Goal: Transaction & Acquisition: Download file/media

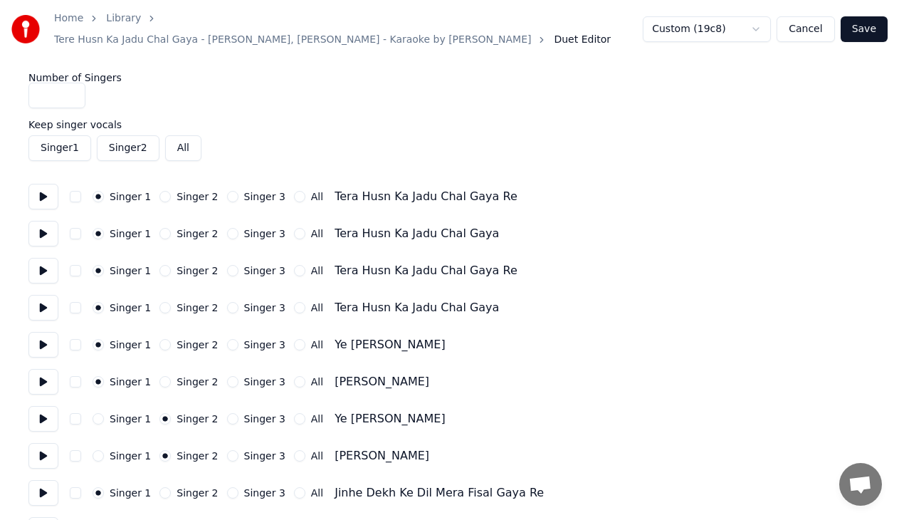
scroll to position [1495, 0]
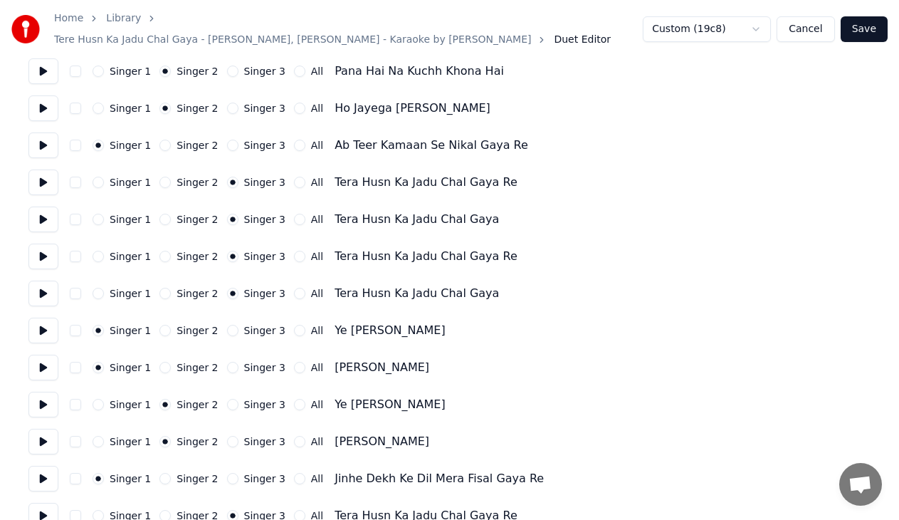
click at [42, 135] on button at bounding box center [43, 145] width 30 height 26
click at [44, 141] on button at bounding box center [43, 145] width 30 height 26
click at [38, 174] on button at bounding box center [43, 182] width 30 height 26
click at [45, 214] on button at bounding box center [43, 219] width 30 height 26
click at [45, 248] on button at bounding box center [43, 256] width 30 height 26
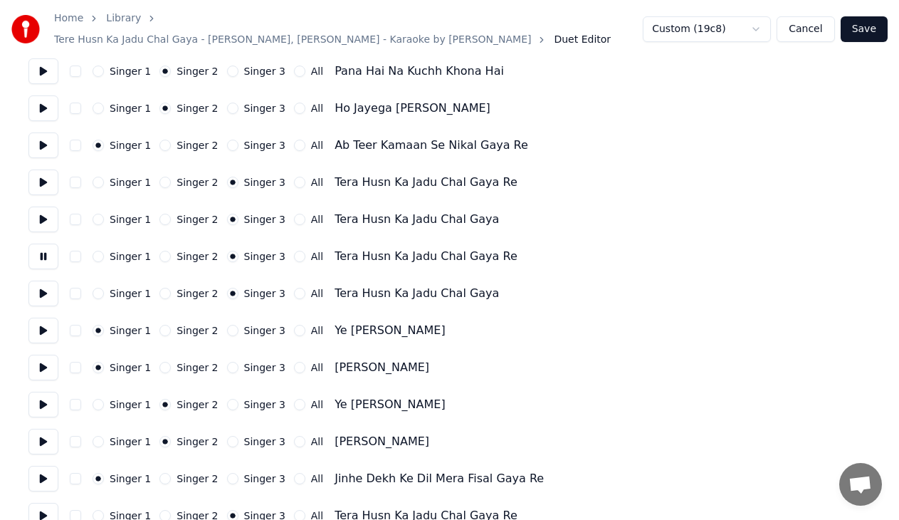
click at [43, 285] on button at bounding box center [43, 293] width 30 height 26
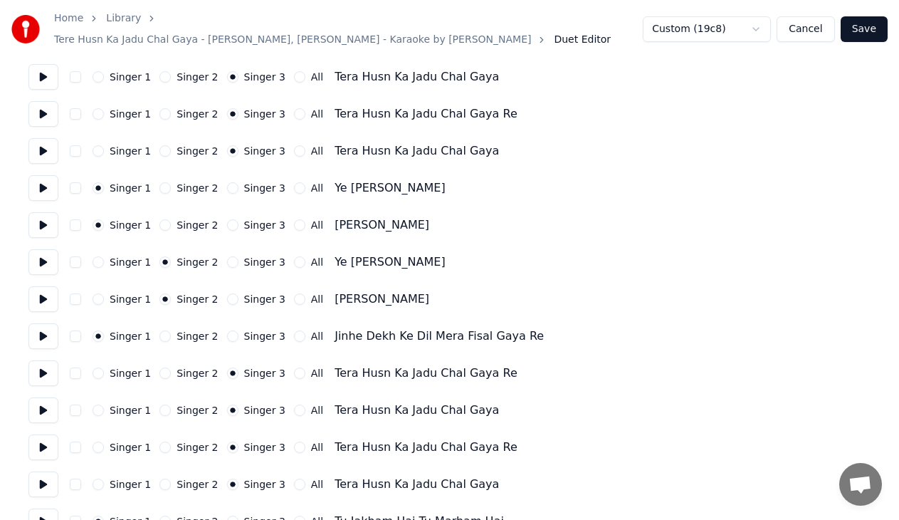
scroll to position [1709, 0]
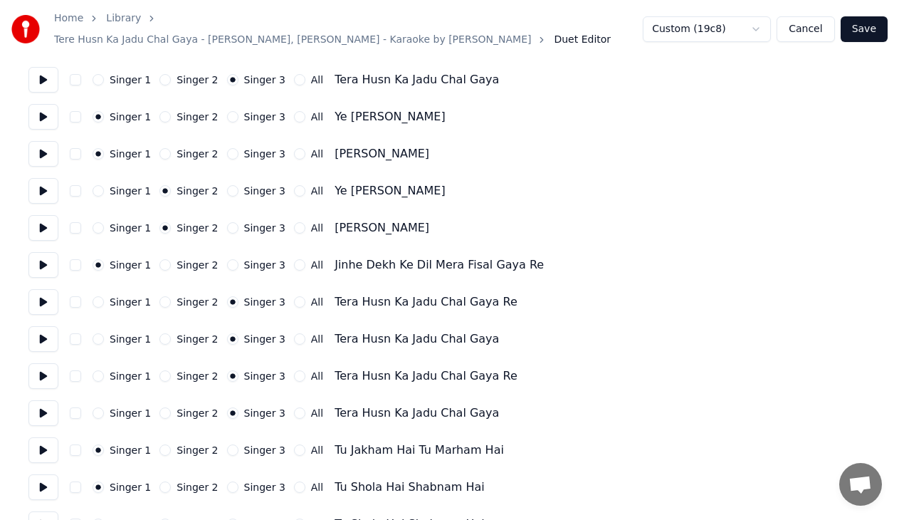
click at [45, 298] on button at bounding box center [43, 302] width 30 height 26
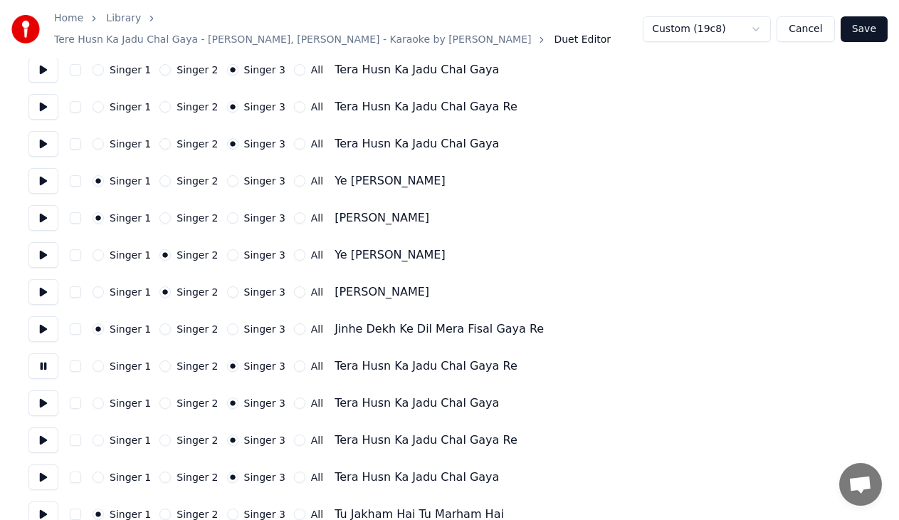
scroll to position [1637, 0]
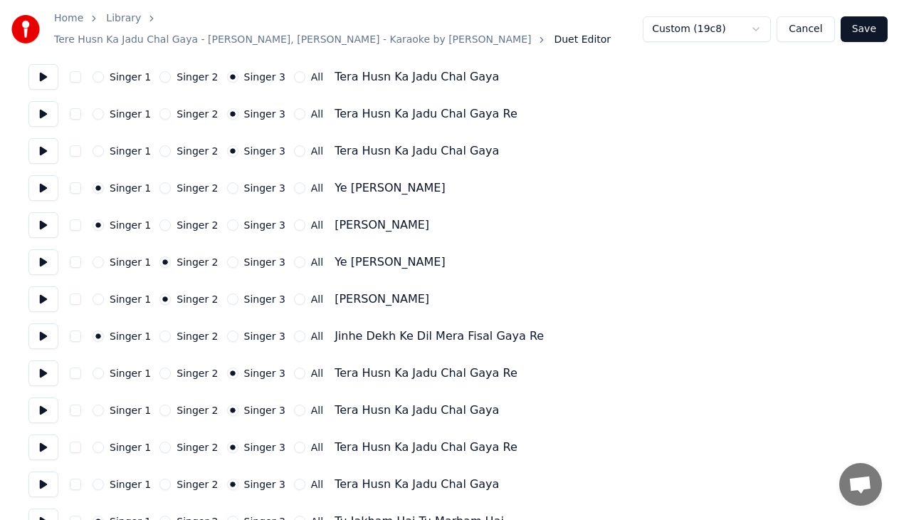
click at [39, 177] on button at bounding box center [43, 188] width 30 height 26
click at [47, 138] on button at bounding box center [43, 151] width 30 height 26
click at [41, 110] on button at bounding box center [43, 114] width 30 height 26
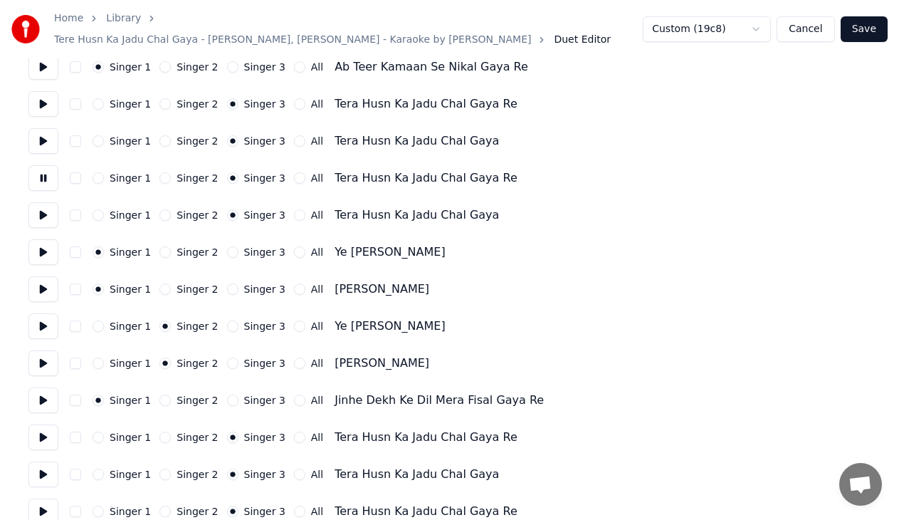
scroll to position [1566, 0]
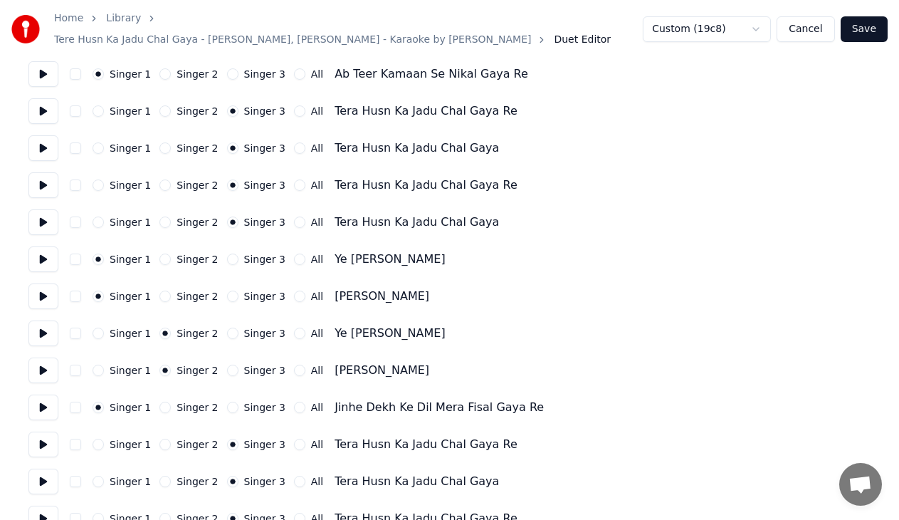
click at [41, 105] on button at bounding box center [43, 111] width 30 height 26
click at [46, 141] on button at bounding box center [43, 148] width 30 height 26
click at [45, 110] on button at bounding box center [43, 111] width 30 height 26
click at [43, 140] on button at bounding box center [43, 148] width 30 height 26
click at [46, 179] on button at bounding box center [43, 185] width 30 height 26
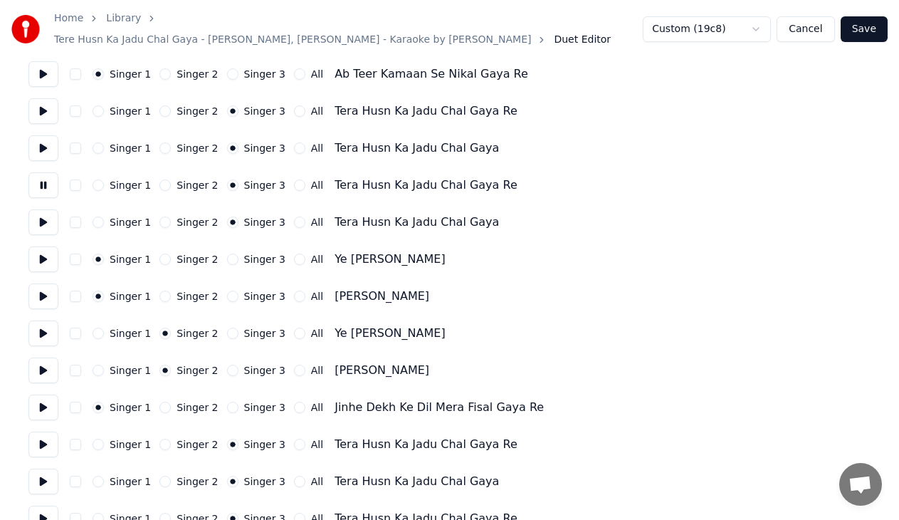
click at [45, 213] on button at bounding box center [43, 222] width 30 height 26
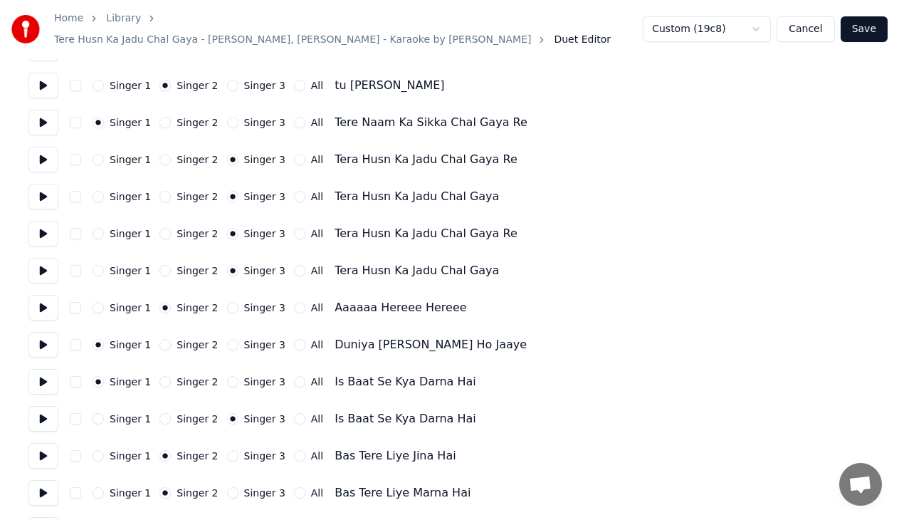
scroll to position [997, 0]
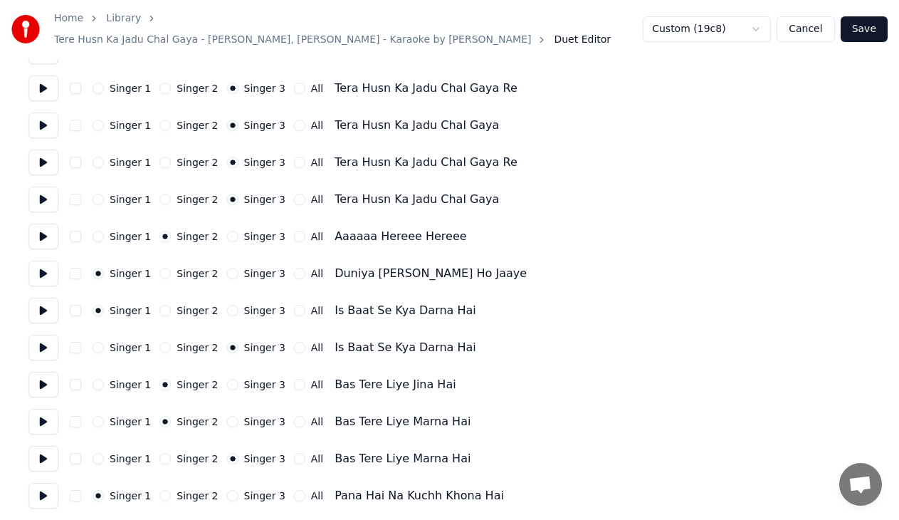
click at [46, 77] on button at bounding box center [43, 88] width 30 height 26
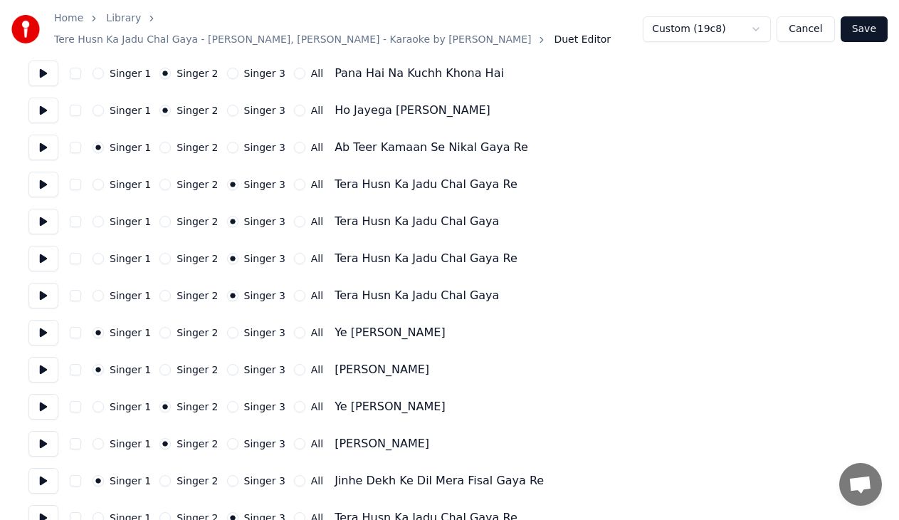
scroll to position [1495, 0]
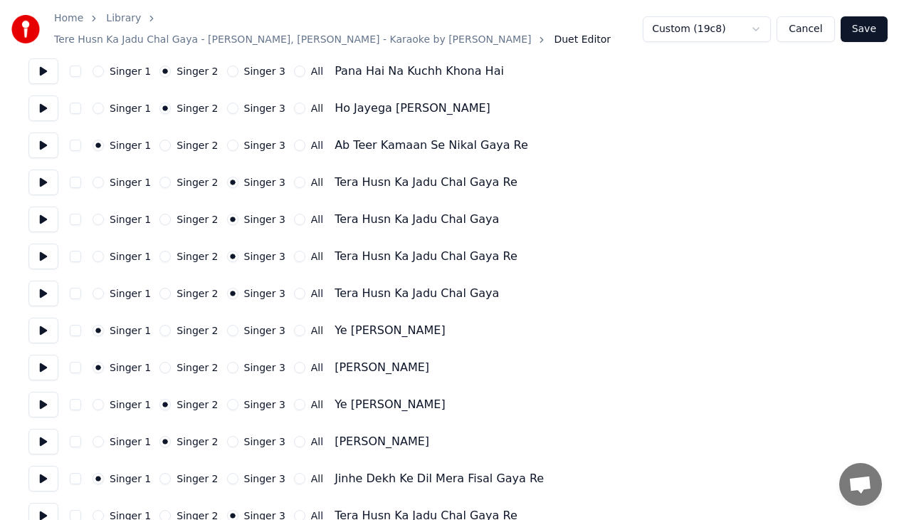
click at [46, 175] on button at bounding box center [43, 182] width 30 height 26
click at [47, 215] on button at bounding box center [43, 219] width 30 height 26
click at [45, 248] on button at bounding box center [43, 256] width 30 height 26
click at [46, 287] on button at bounding box center [43, 293] width 30 height 26
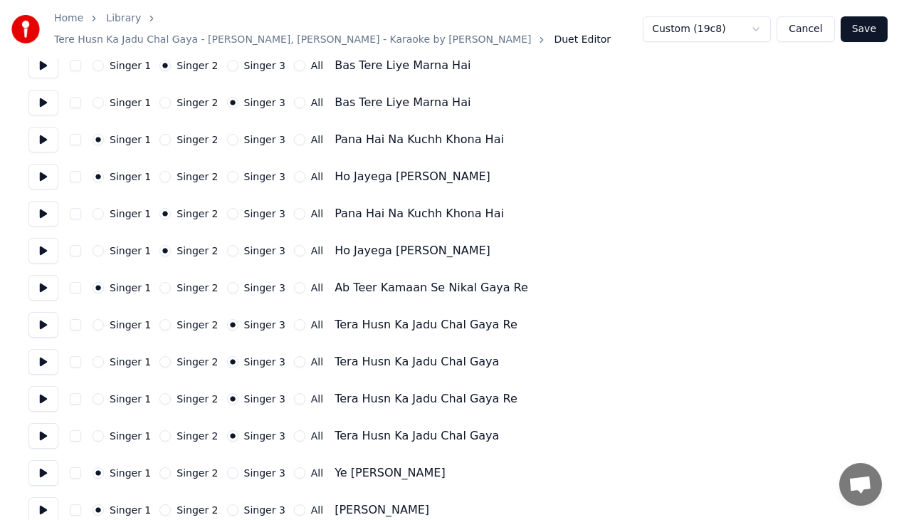
scroll to position [1281, 0]
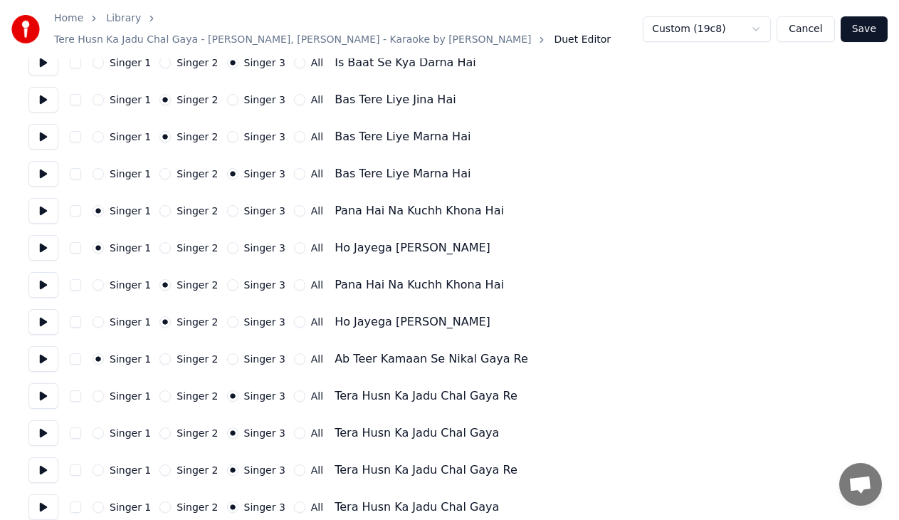
click at [45, 167] on button at bounding box center [43, 174] width 30 height 26
click at [45, 207] on button at bounding box center [43, 211] width 30 height 26
click at [49, 245] on button at bounding box center [43, 248] width 30 height 26
click at [47, 278] on button at bounding box center [43, 285] width 30 height 26
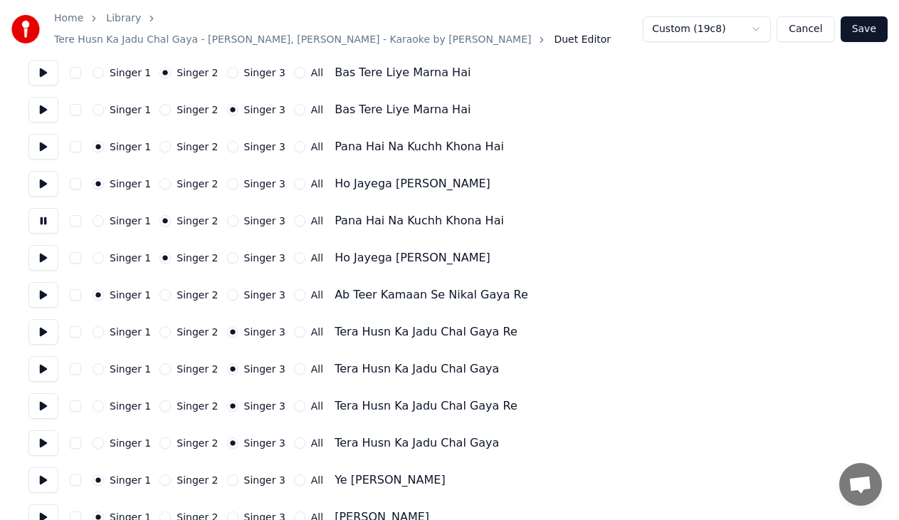
scroll to position [1353, 0]
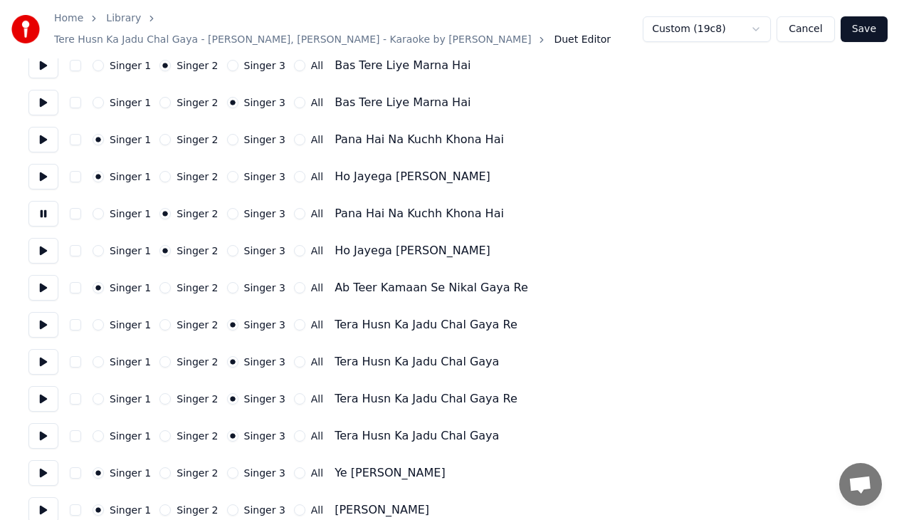
click at [47, 247] on button at bounding box center [43, 251] width 30 height 26
click at [46, 283] on button at bounding box center [43, 288] width 30 height 26
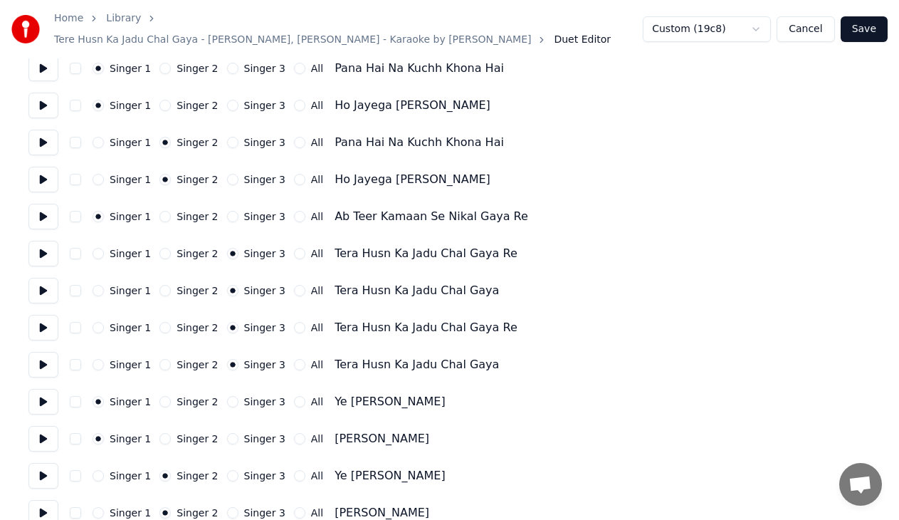
click at [44, 248] on button at bounding box center [43, 254] width 30 height 26
click at [47, 281] on button at bounding box center [43, 291] width 30 height 26
click at [42, 326] on button at bounding box center [43, 328] width 30 height 26
click at [43, 357] on button at bounding box center [43, 365] width 30 height 26
click at [42, 176] on button at bounding box center [43, 180] width 30 height 26
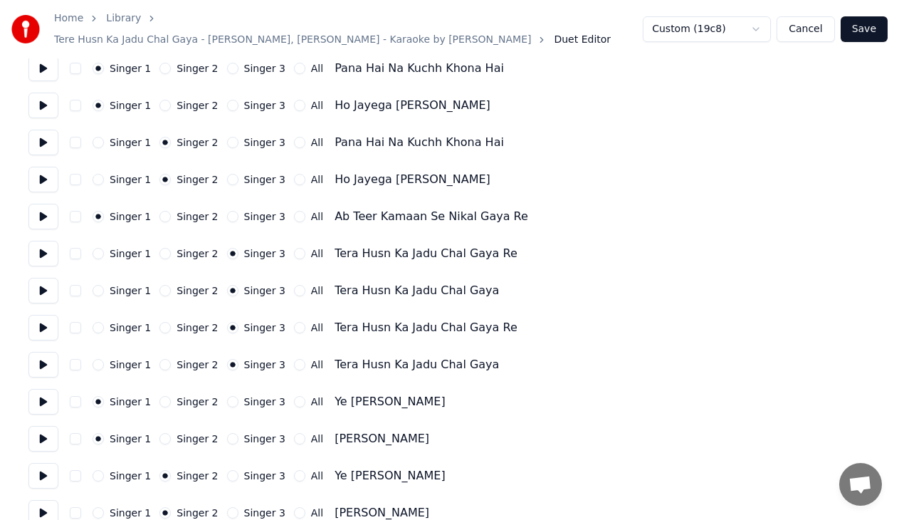
click at [48, 248] on button at bounding box center [43, 254] width 30 height 26
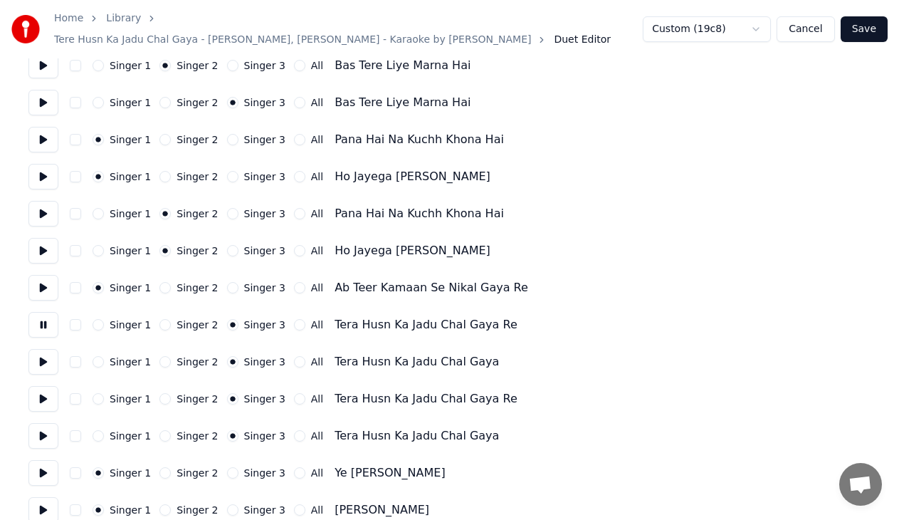
scroll to position [1281, 0]
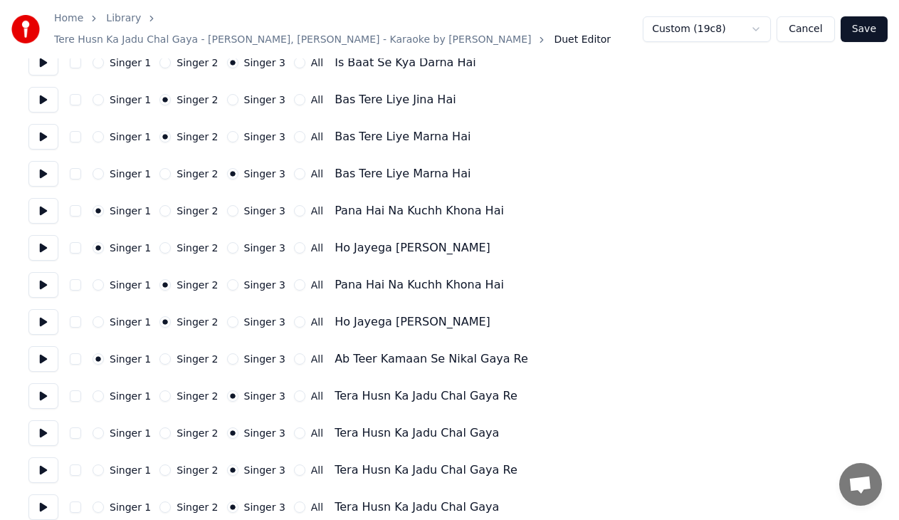
click at [41, 174] on button at bounding box center [43, 174] width 30 height 26
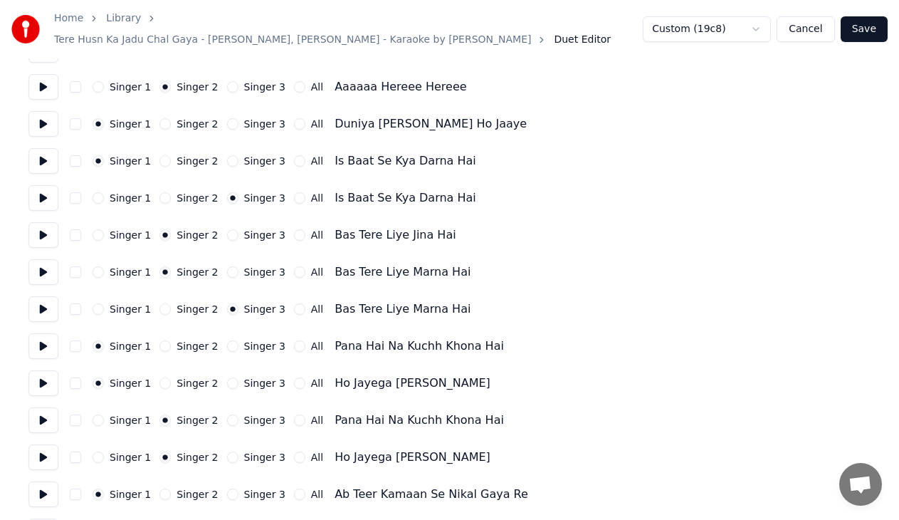
scroll to position [1139, 0]
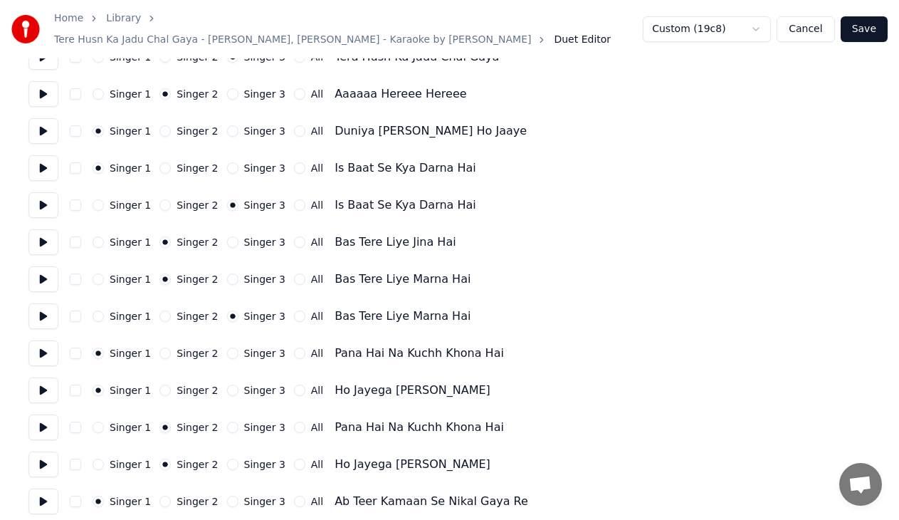
click at [48, 234] on button at bounding box center [43, 242] width 30 height 26
click at [43, 276] on button at bounding box center [43, 279] width 30 height 26
click at [43, 310] on button at bounding box center [43, 316] width 30 height 26
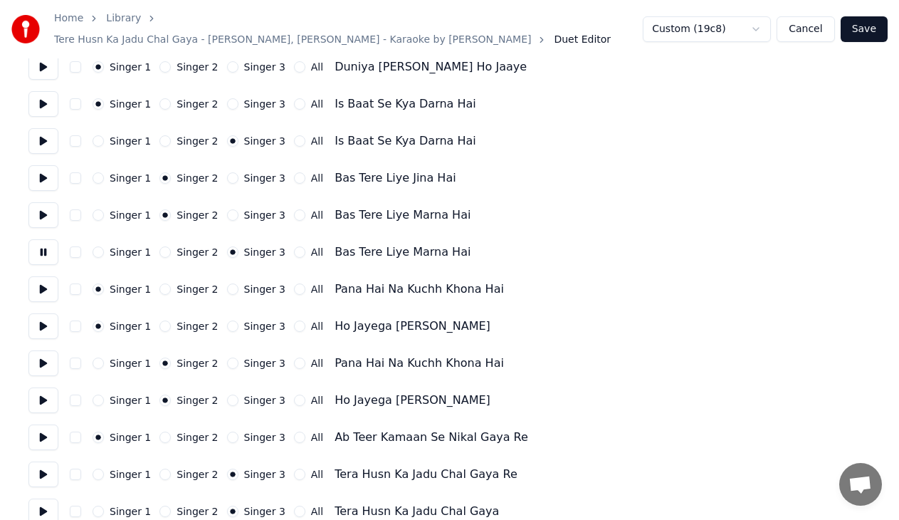
scroll to position [1210, 0]
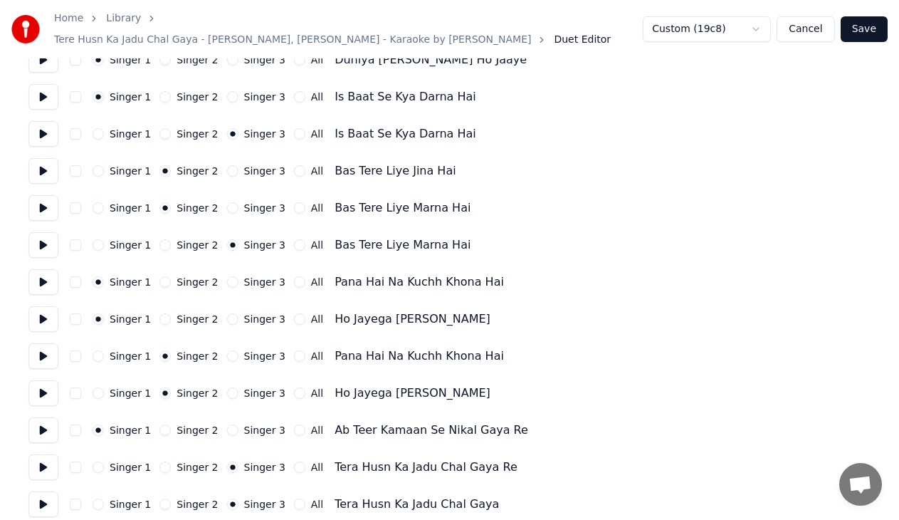
click at [48, 283] on button at bounding box center [43, 282] width 30 height 26
click at [50, 313] on button at bounding box center [43, 319] width 30 height 26
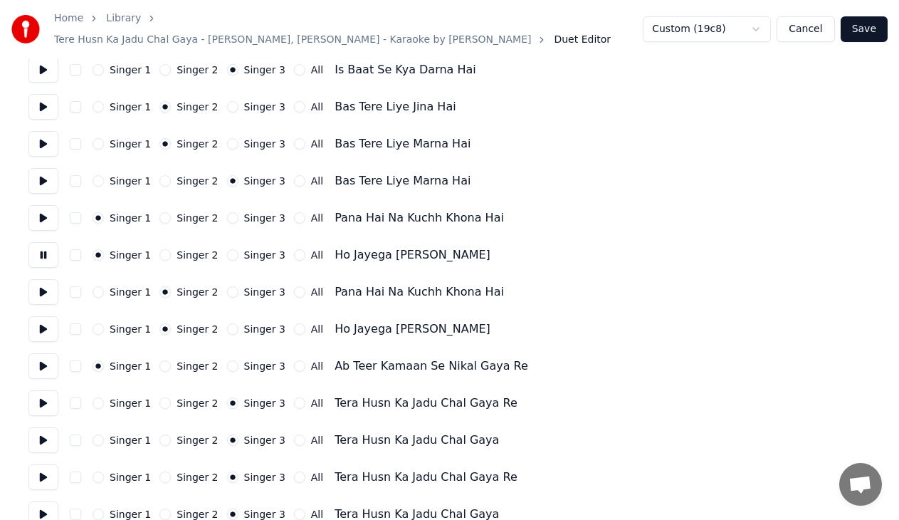
scroll to position [1281, 0]
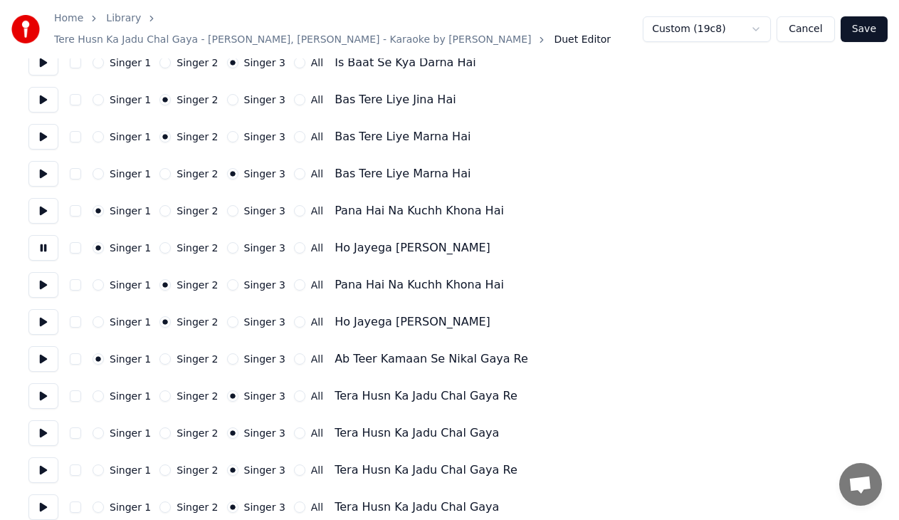
click at [48, 283] on button at bounding box center [43, 285] width 30 height 26
click at [49, 321] on button at bounding box center [43, 322] width 30 height 26
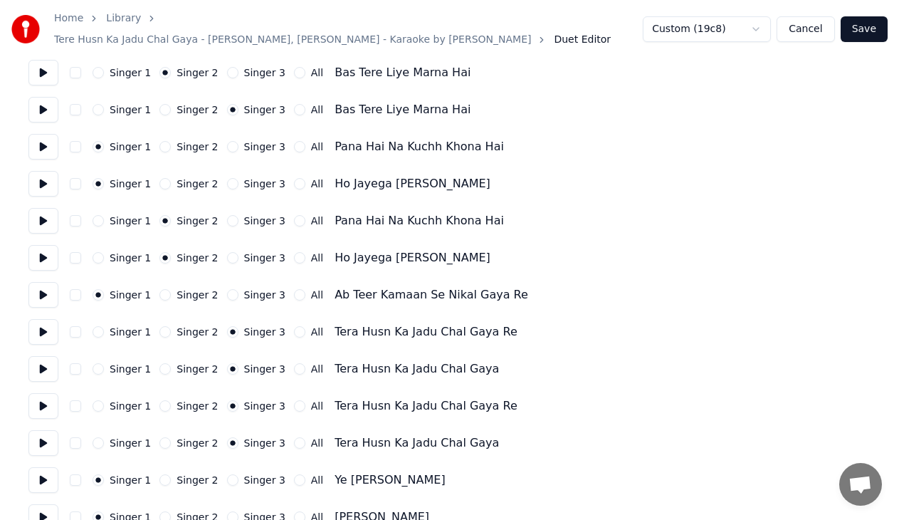
scroll to position [1353, 0]
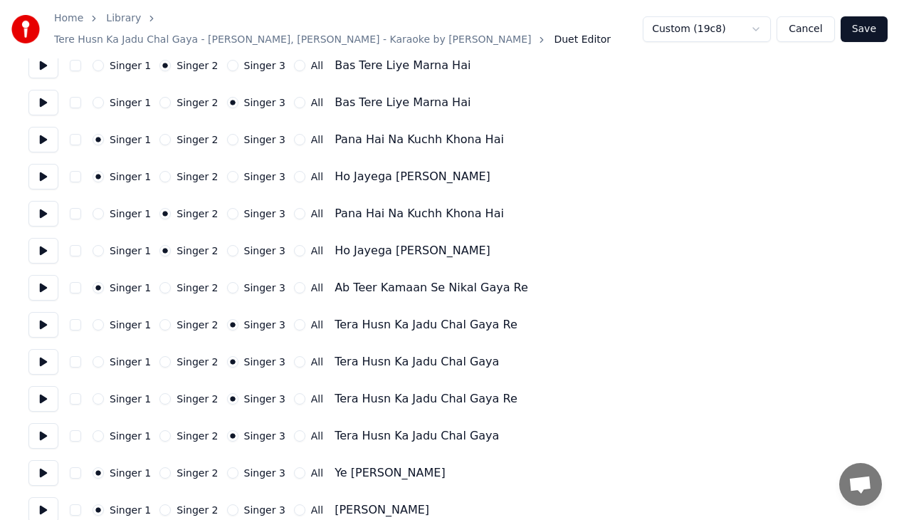
click at [51, 281] on button at bounding box center [43, 288] width 30 height 26
click at [42, 326] on button at bounding box center [43, 325] width 30 height 26
click at [46, 356] on button at bounding box center [43, 362] width 30 height 26
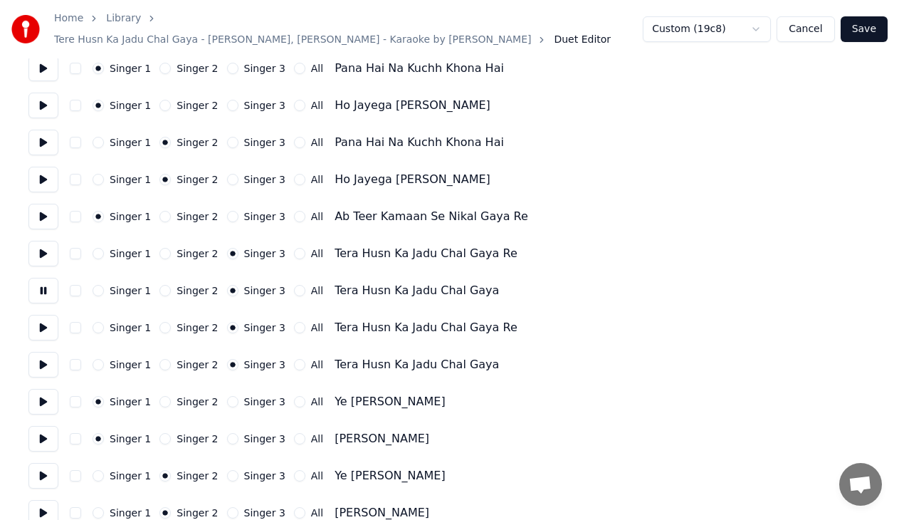
click at [39, 288] on button at bounding box center [43, 291] width 30 height 26
click at [48, 322] on button at bounding box center [43, 328] width 30 height 26
click at [48, 358] on button at bounding box center [43, 365] width 30 height 26
click at [102, 248] on button "Singer 1" at bounding box center [98, 253] width 11 height 11
click at [103, 285] on button "Singer 1" at bounding box center [98, 290] width 11 height 11
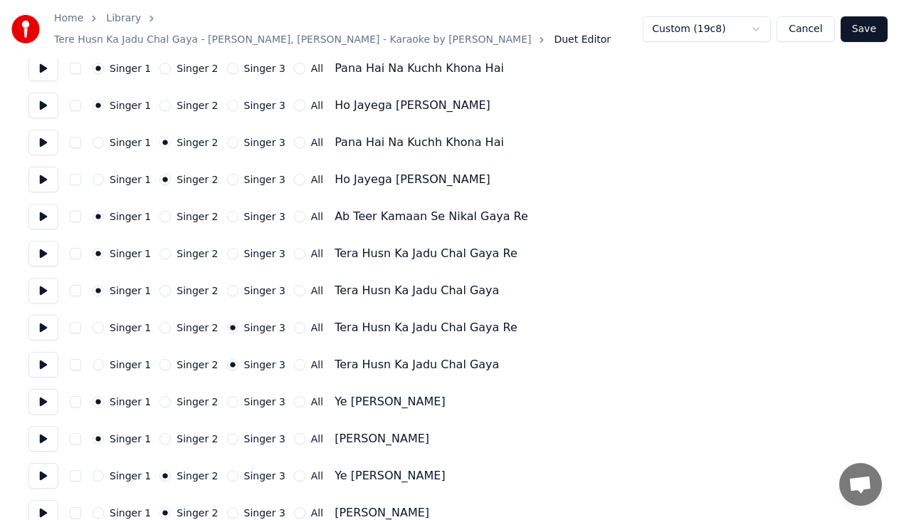
click at [106, 322] on div "Singer 1" at bounding box center [122, 327] width 58 height 11
click at [95, 322] on button "Singer 1" at bounding box center [98, 327] width 11 height 11
click at [100, 359] on button "Singer 1" at bounding box center [98, 364] width 11 height 11
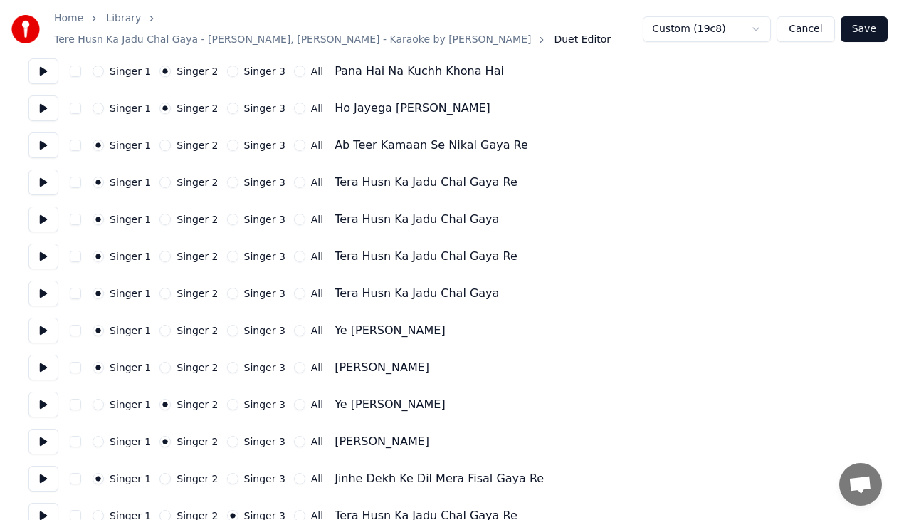
click at [38, 325] on button at bounding box center [43, 331] width 30 height 26
click at [77, 140] on button "button" at bounding box center [75, 145] width 11 height 11
click at [869, 28] on button "Save" at bounding box center [864, 29] width 47 height 26
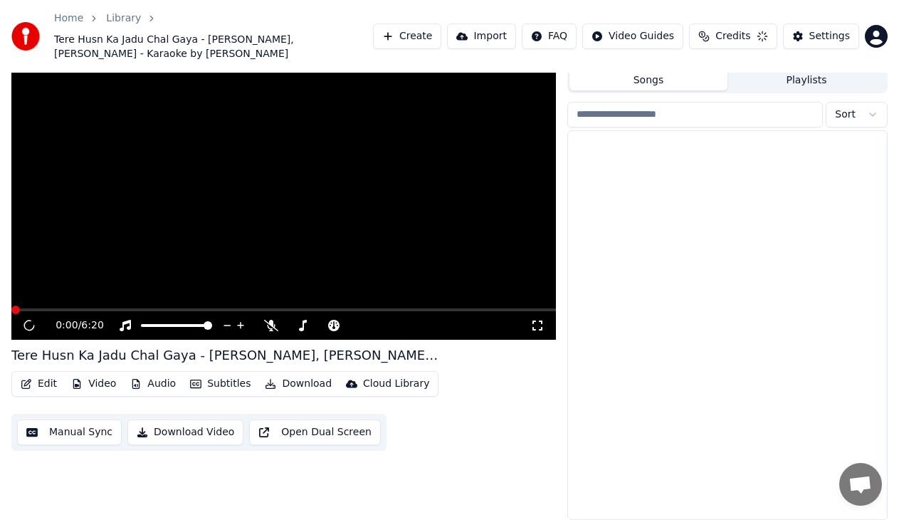
scroll to position [25, 0]
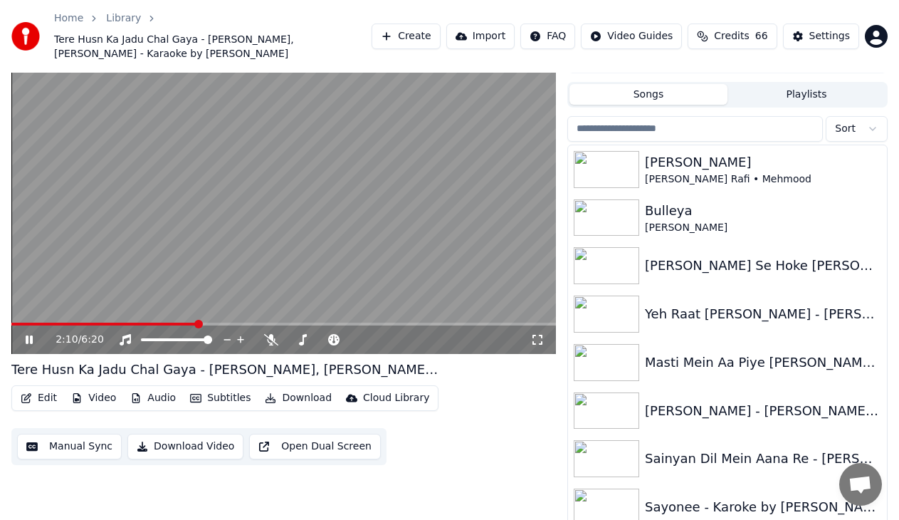
click at [197, 322] on span at bounding box center [283, 323] width 545 height 3
click at [236, 322] on span at bounding box center [283, 323] width 545 height 3
click at [317, 322] on span at bounding box center [283, 323] width 545 height 3
click at [30, 334] on icon at bounding box center [39, 339] width 33 height 11
click at [24, 334] on icon at bounding box center [39, 339] width 33 height 11
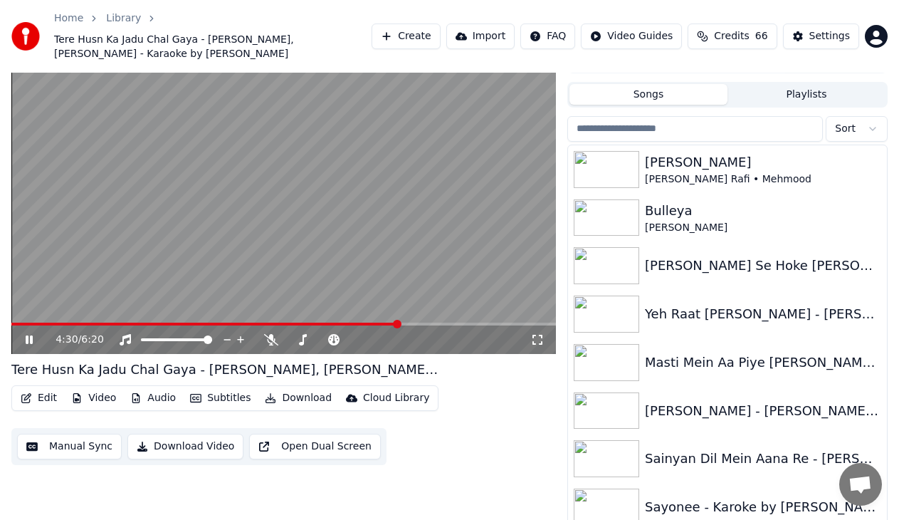
click at [33, 334] on icon at bounding box center [39, 339] width 33 height 11
click at [41, 389] on button "Edit" at bounding box center [39, 398] width 48 height 20
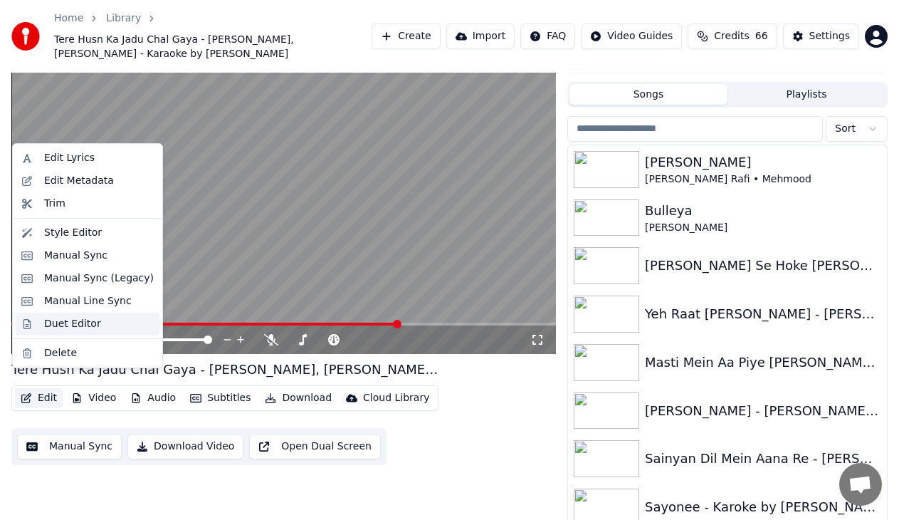
click at [63, 327] on div "Duet Editor" at bounding box center [72, 324] width 57 height 14
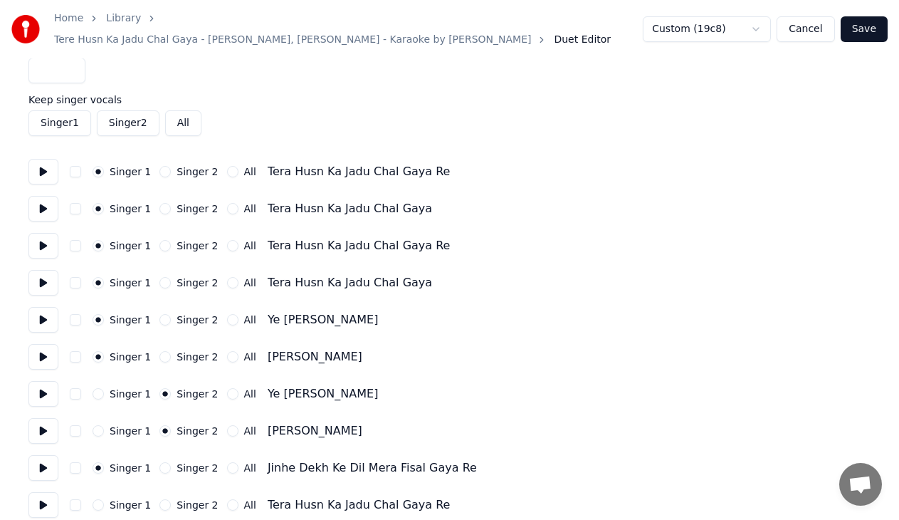
type input "*"
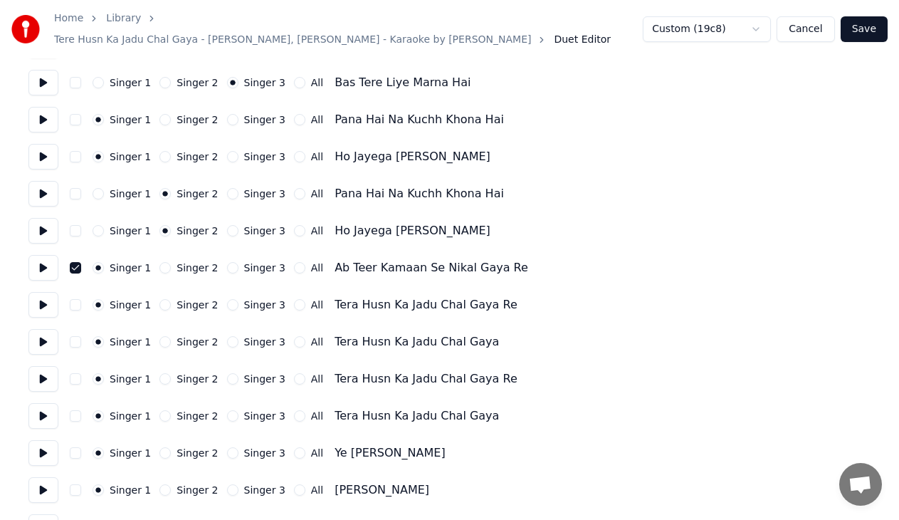
scroll to position [1365, 0]
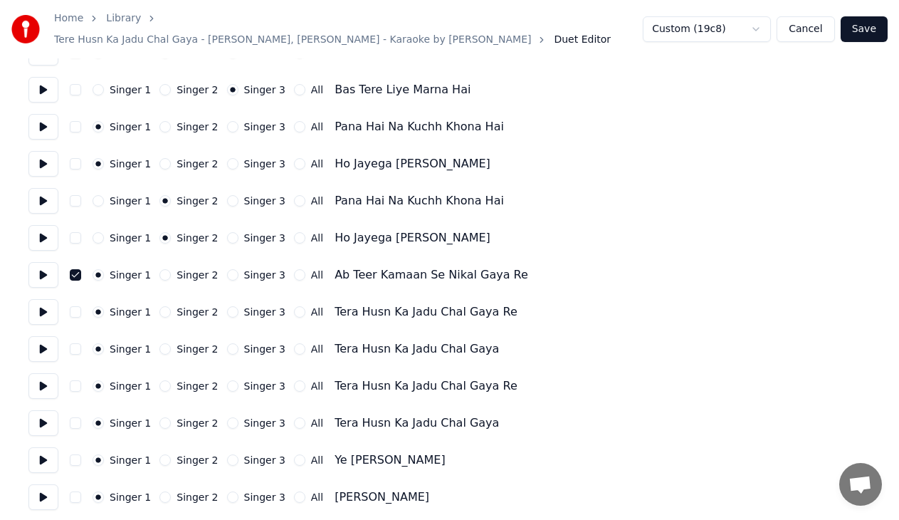
click at [74, 269] on button "button" at bounding box center [75, 274] width 11 height 11
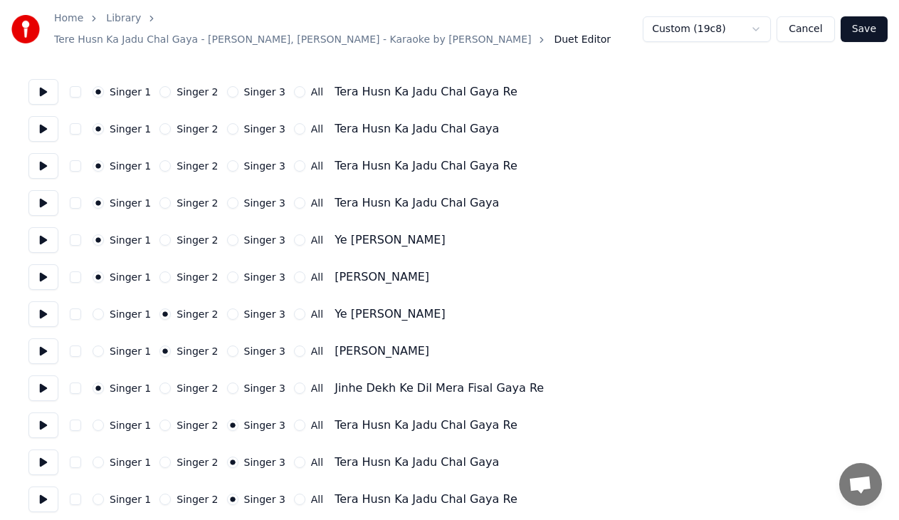
scroll to position [0, 0]
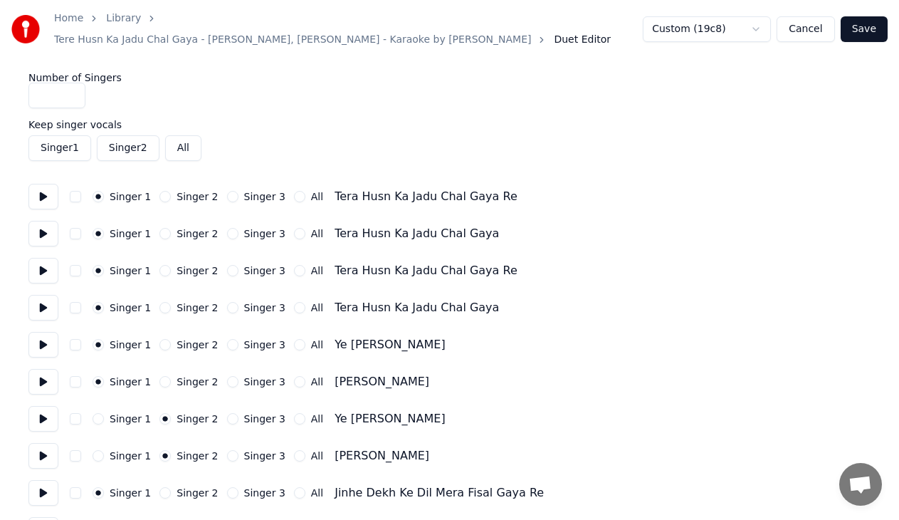
click at [73, 192] on button "button" at bounding box center [75, 196] width 11 height 11
click at [77, 228] on button "button" at bounding box center [75, 233] width 11 height 11
click at [872, 24] on button "Save" at bounding box center [864, 29] width 47 height 26
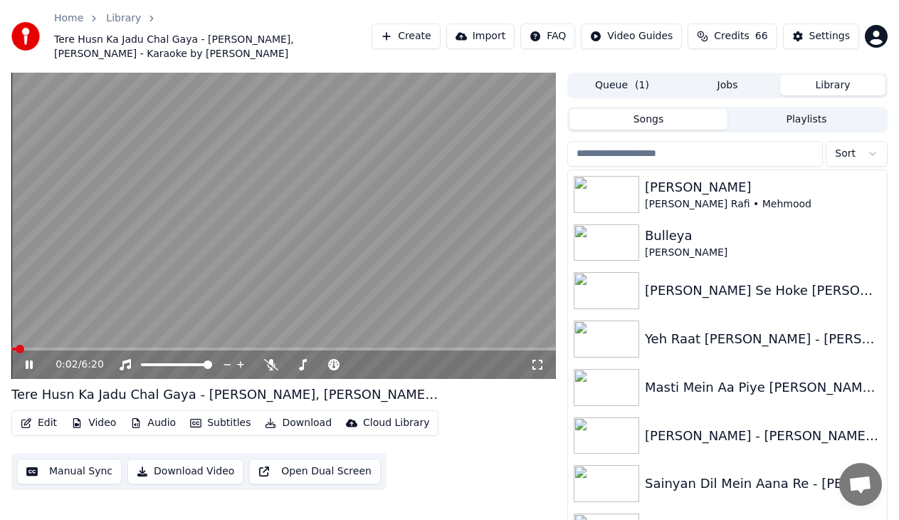
click at [38, 331] on video at bounding box center [283, 226] width 545 height 306
click at [36, 347] on span at bounding box center [283, 348] width 545 height 3
click at [62, 347] on span at bounding box center [283, 348] width 545 height 3
click at [48, 347] on span at bounding box center [36, 348] width 50 height 3
click at [33, 347] on div "0:26 / 6:20" at bounding box center [283, 362] width 545 height 31
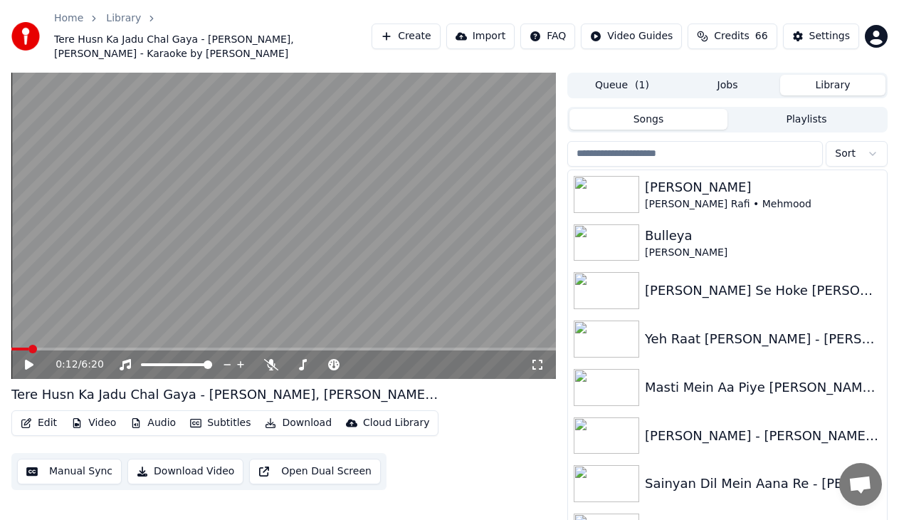
click at [28, 347] on span at bounding box center [19, 348] width 17 height 3
click at [26, 332] on video at bounding box center [283, 226] width 545 height 306
click at [47, 332] on video at bounding box center [283, 226] width 545 height 306
click at [51, 347] on div "0:13 / 6:20" at bounding box center [283, 362] width 545 height 31
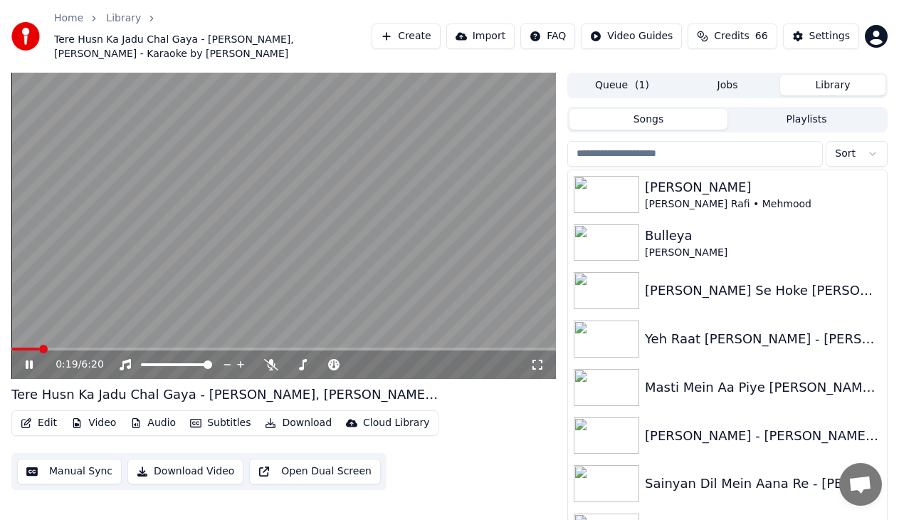
click at [80, 347] on span at bounding box center [283, 348] width 545 height 3
click at [152, 280] on video at bounding box center [283, 226] width 545 height 306
click at [61, 332] on video at bounding box center [283, 226] width 545 height 306
click at [72, 331] on video at bounding box center [283, 226] width 545 height 306
click at [72, 347] on span at bounding box center [63, 348] width 105 height 3
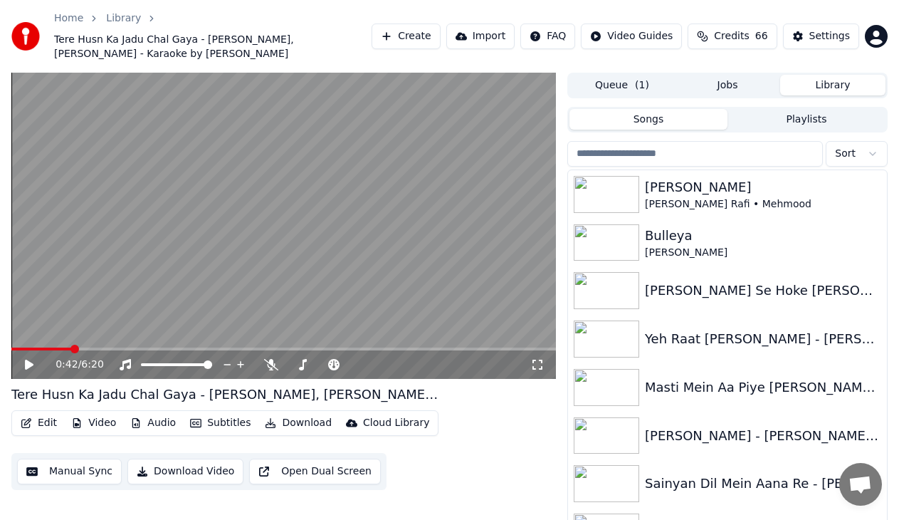
click at [122, 258] on video at bounding box center [283, 226] width 545 height 306
click at [33, 359] on icon at bounding box center [39, 364] width 33 height 11
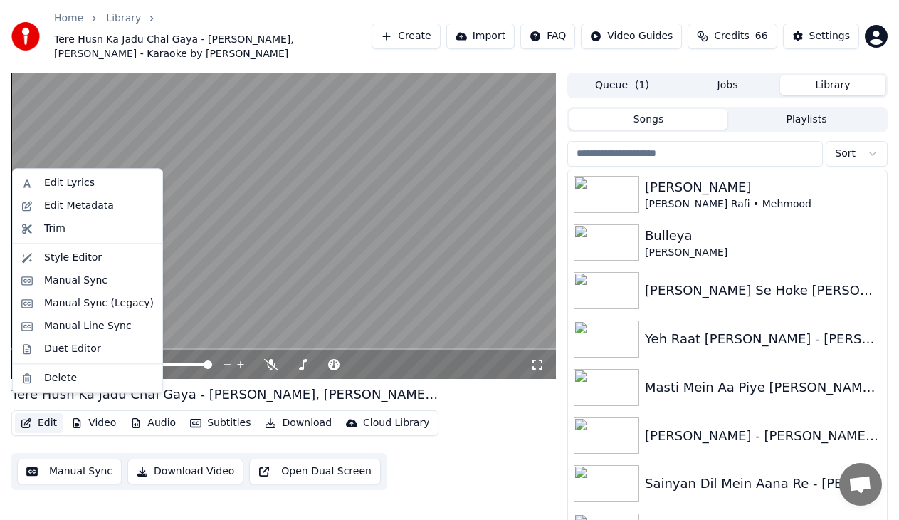
click at [32, 414] on button "Edit" at bounding box center [39, 423] width 48 height 20
click at [63, 347] on div "Duet Editor" at bounding box center [72, 349] width 57 height 14
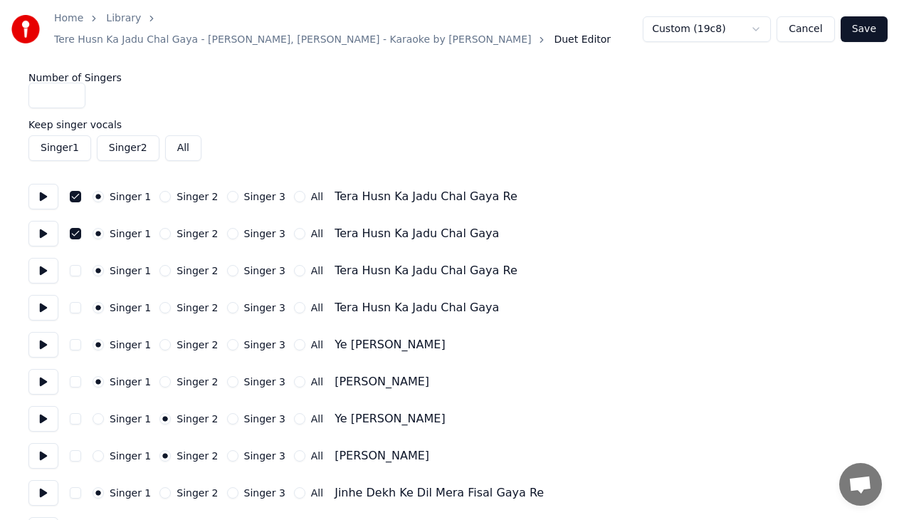
click at [77, 191] on button "button" at bounding box center [75, 196] width 11 height 11
click at [78, 221] on div "Singer 1 Singer 2 Singer 3 All Tera Husn Ka Jadu Chal Gaya" at bounding box center [449, 234] width 842 height 26
click at [73, 228] on button "button" at bounding box center [75, 233] width 11 height 11
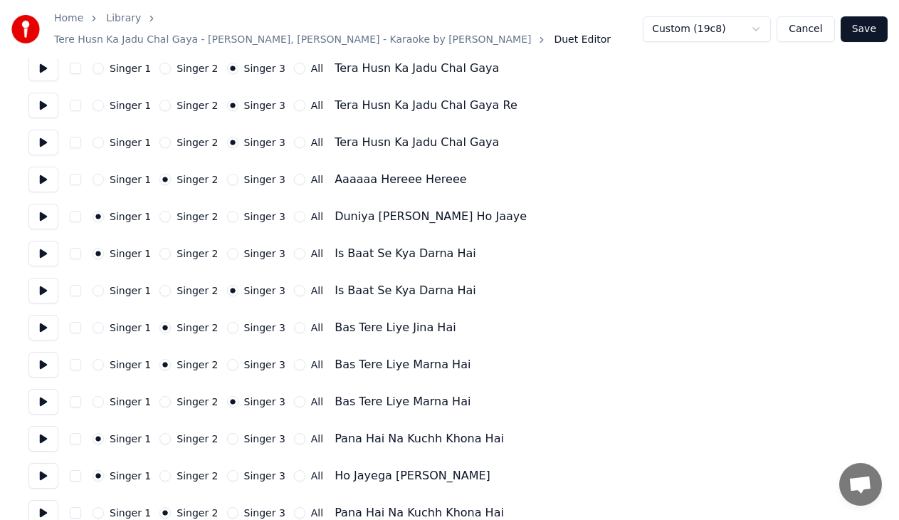
scroll to position [1152, 0]
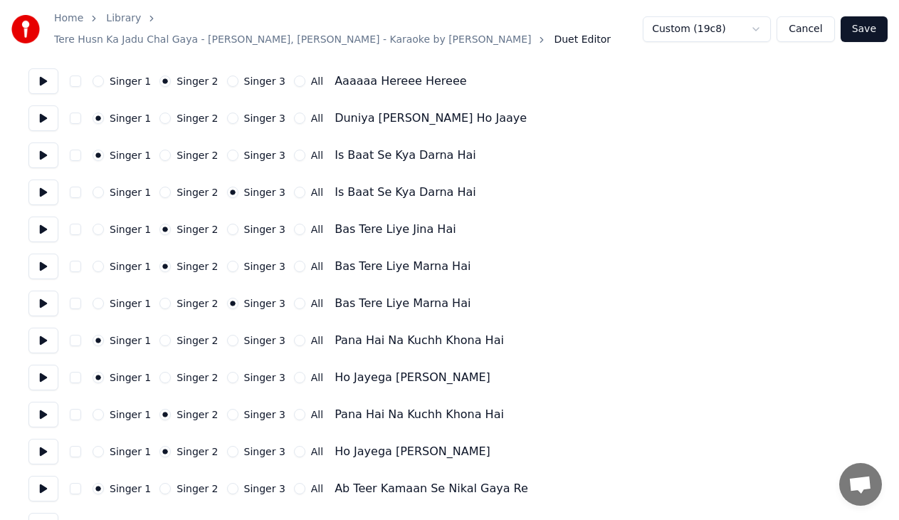
click at [48, 152] on button at bounding box center [43, 155] width 30 height 26
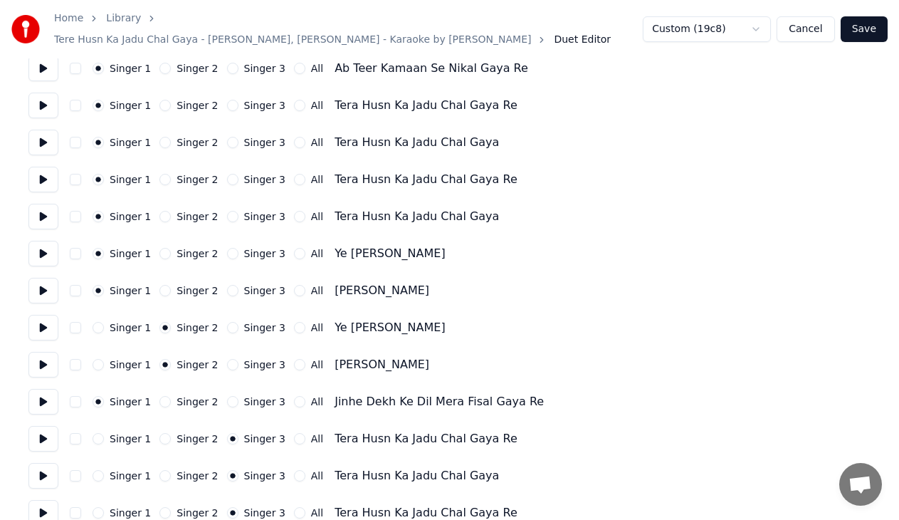
scroll to position [1508, 0]
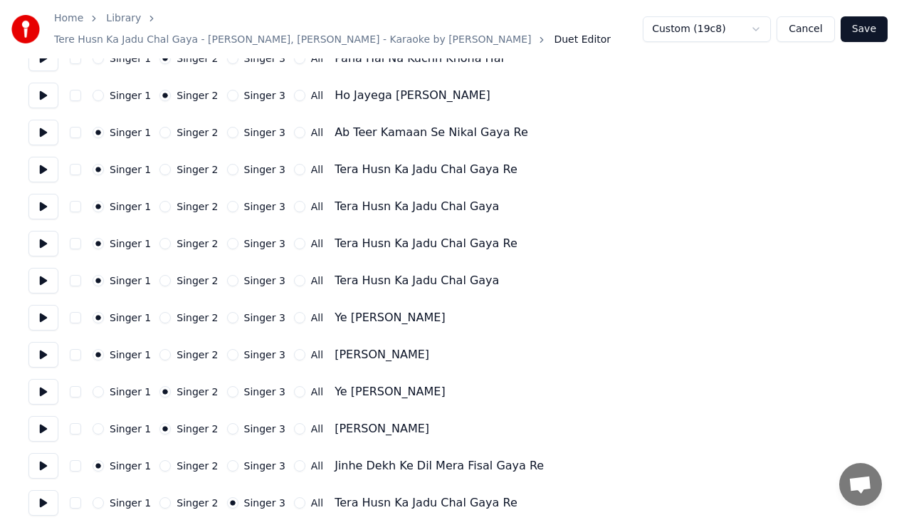
click at [36, 136] on button at bounding box center [43, 133] width 30 height 26
click at [46, 164] on button at bounding box center [43, 170] width 30 height 26
click at [46, 198] on button at bounding box center [43, 207] width 30 height 26
click at [43, 239] on button at bounding box center [43, 244] width 30 height 26
click at [43, 271] on button at bounding box center [43, 281] width 30 height 26
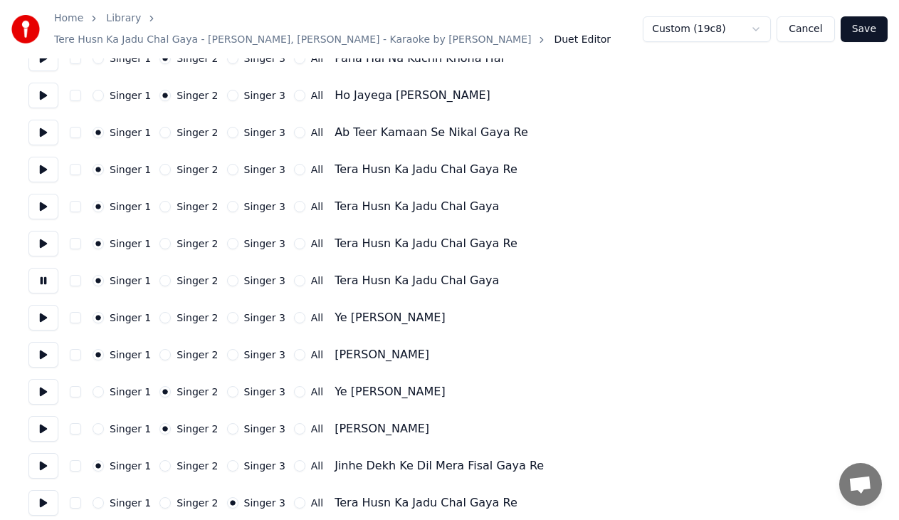
click at [47, 305] on button at bounding box center [43, 318] width 30 height 26
click at [45, 349] on button at bounding box center [43, 355] width 30 height 26
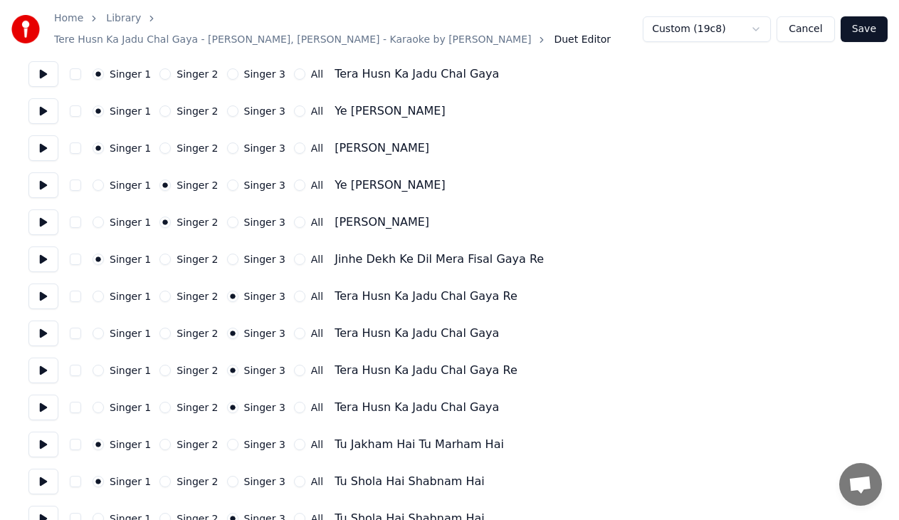
scroll to position [1721, 0]
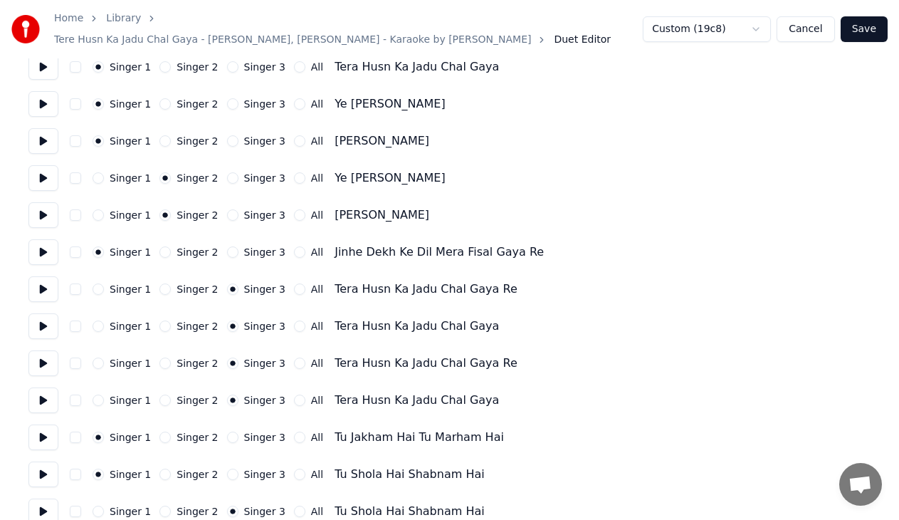
click at [42, 283] on button at bounding box center [43, 289] width 30 height 26
click at [47, 318] on button at bounding box center [43, 326] width 30 height 26
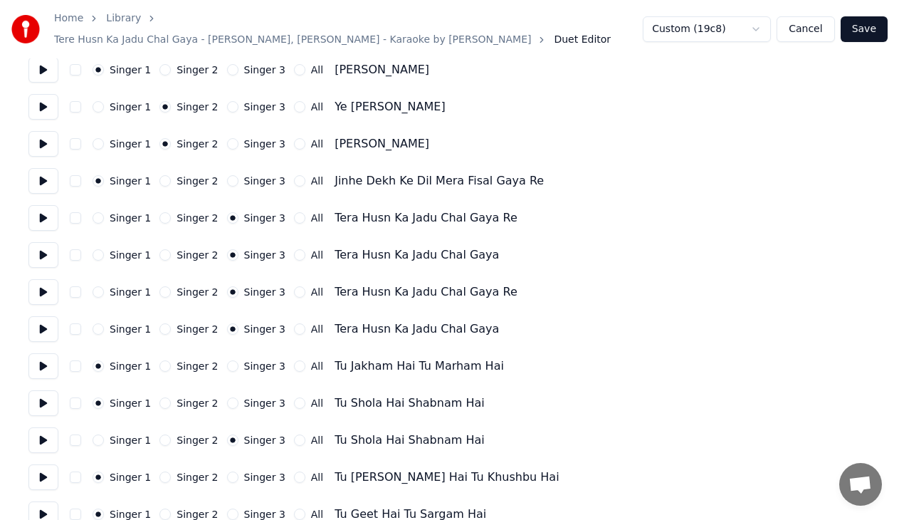
click at [46, 246] on button at bounding box center [43, 255] width 30 height 26
click at [43, 295] on button at bounding box center [43, 292] width 30 height 26
click at [45, 322] on button at bounding box center [43, 329] width 30 height 26
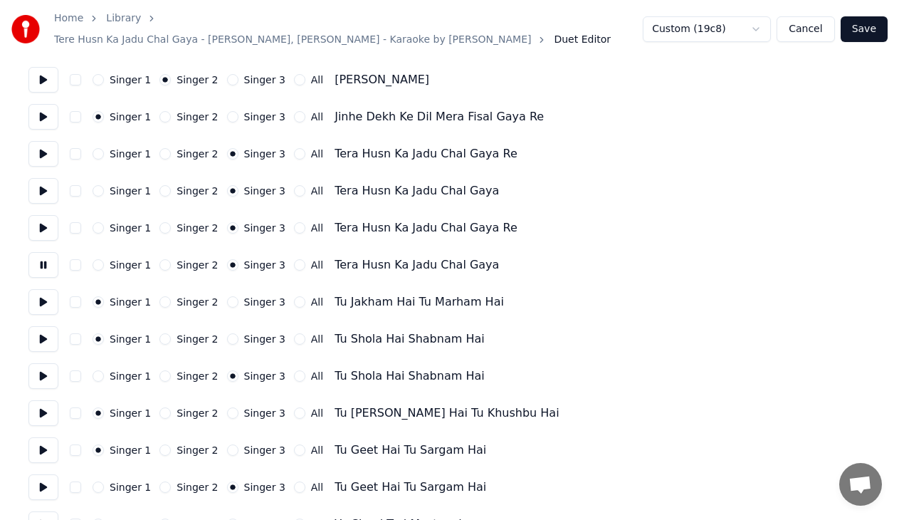
scroll to position [1864, 0]
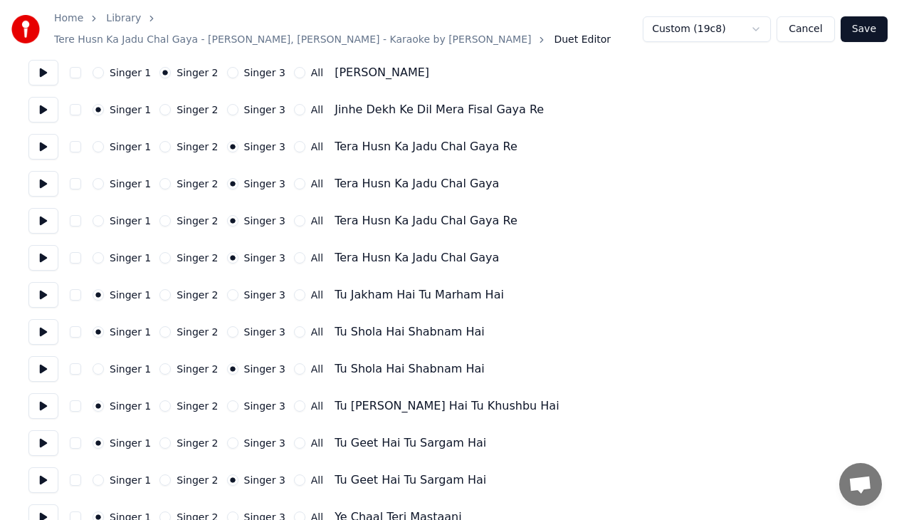
click at [878, 29] on button "Save" at bounding box center [864, 29] width 47 height 26
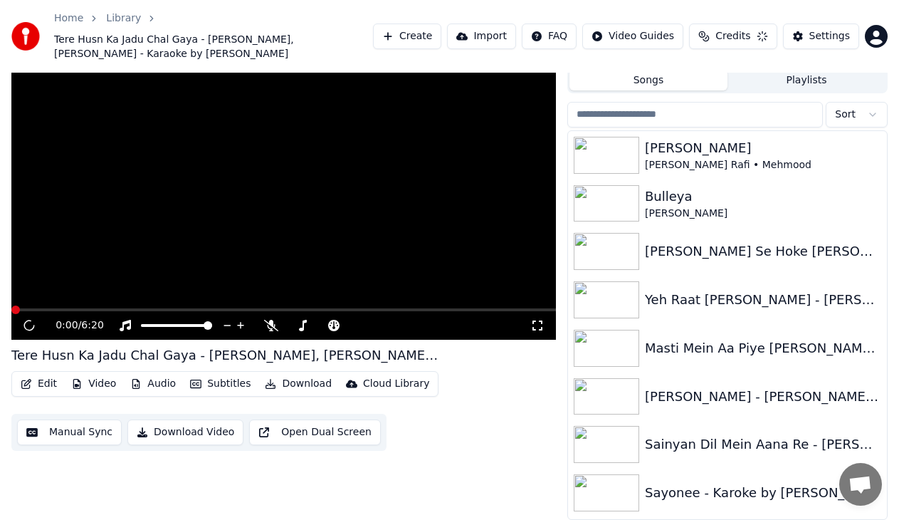
scroll to position [25, 0]
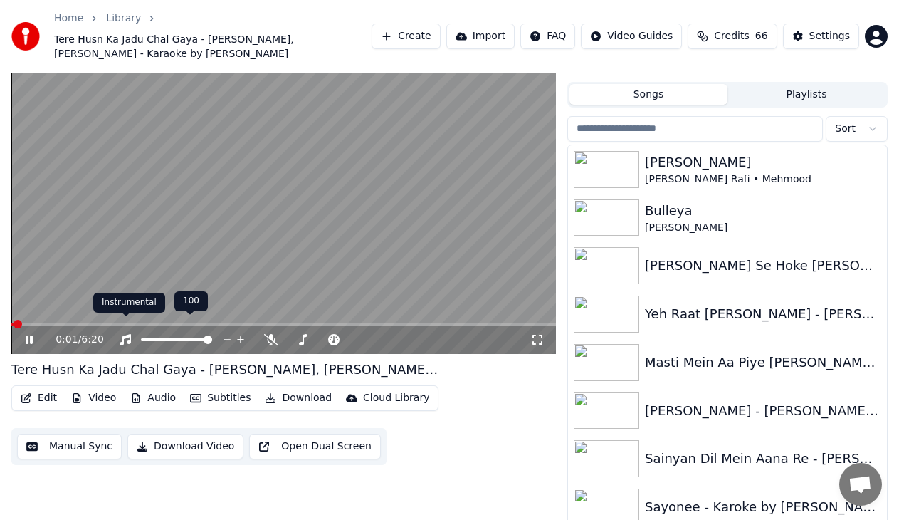
click at [127, 334] on icon at bounding box center [125, 339] width 14 height 11
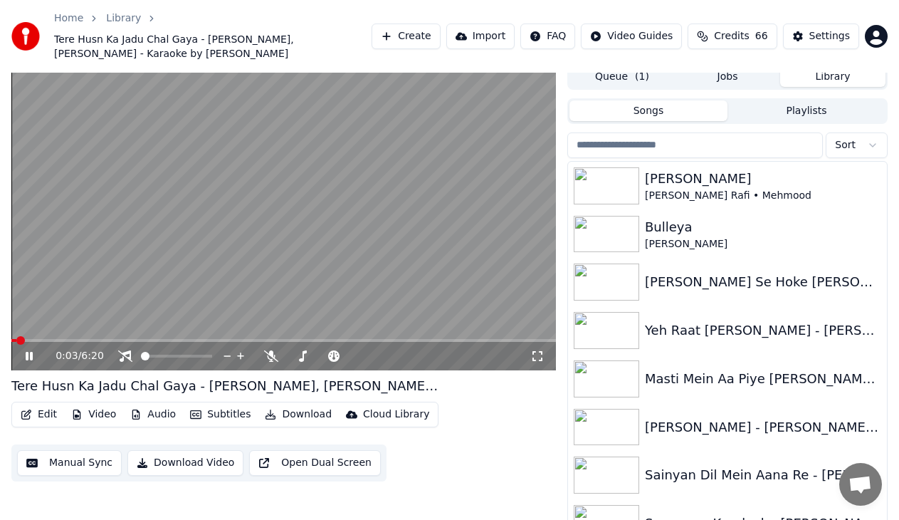
scroll to position [0, 0]
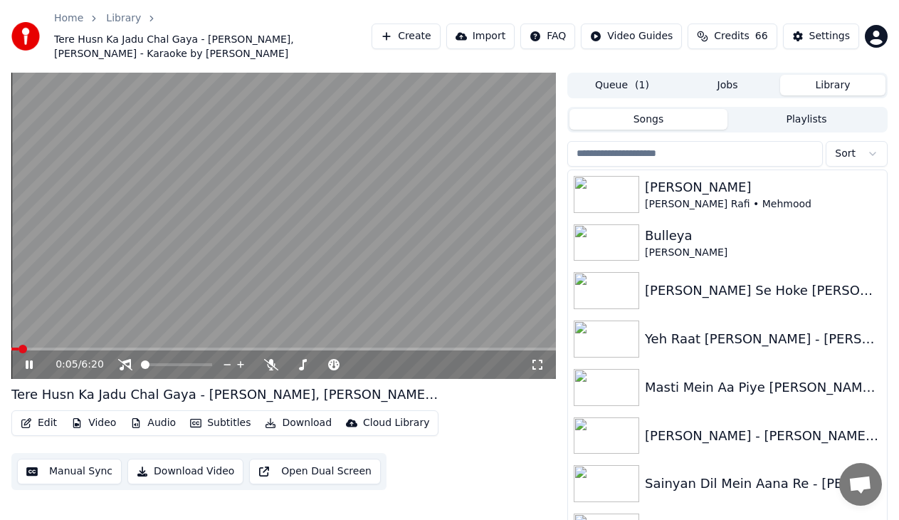
click at [36, 359] on icon at bounding box center [39, 364] width 33 height 11
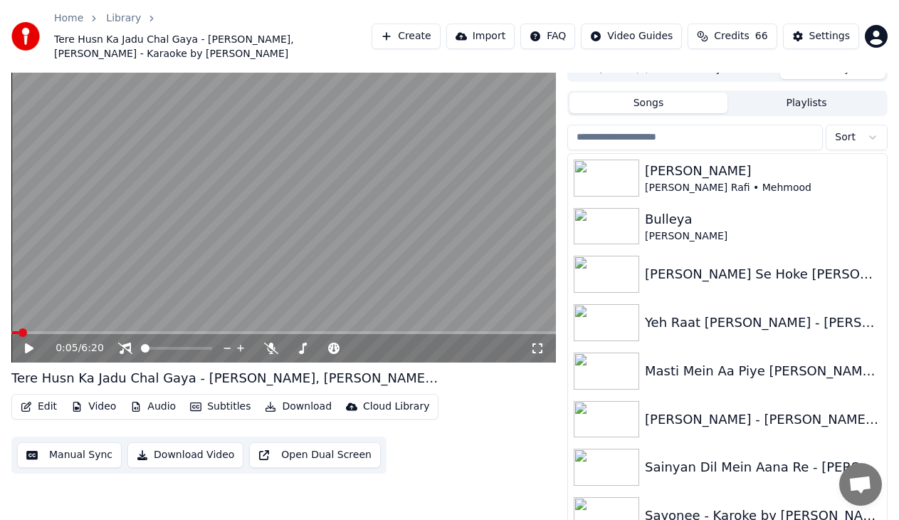
scroll to position [25, 0]
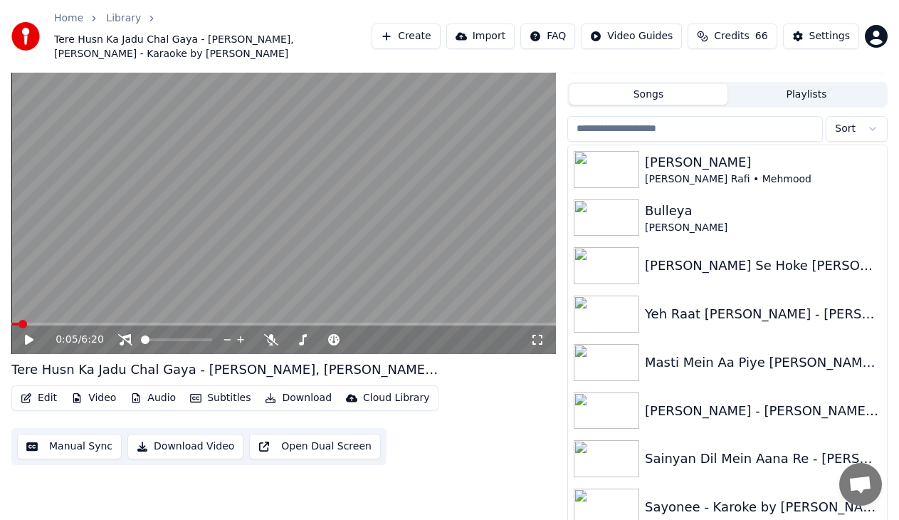
click at [280, 389] on button "Download" at bounding box center [298, 398] width 78 height 20
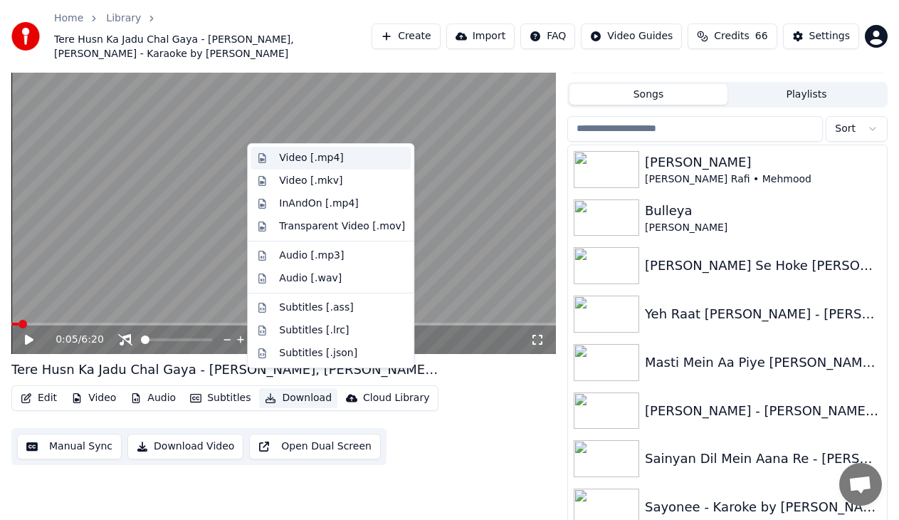
click at [308, 162] on div "Video [.mp4]" at bounding box center [311, 158] width 64 height 14
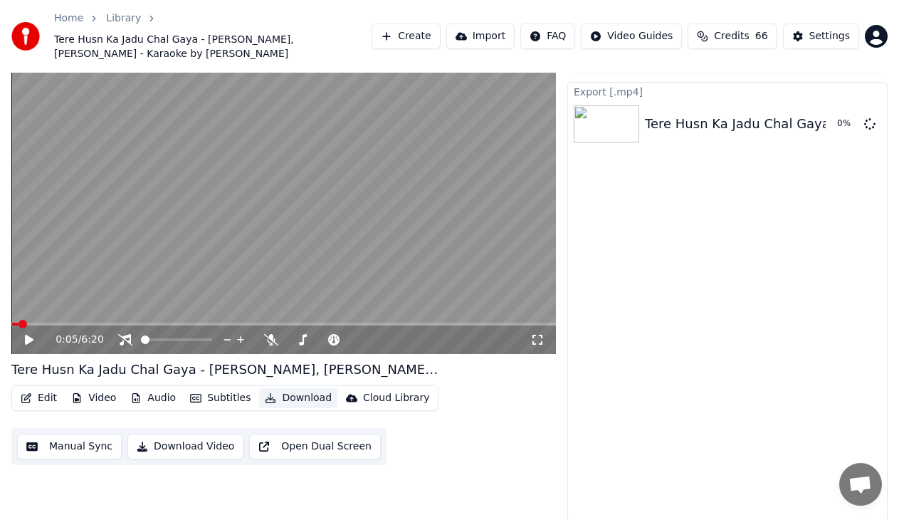
scroll to position [14, 0]
